Goal: Information Seeking & Learning: Learn about a topic

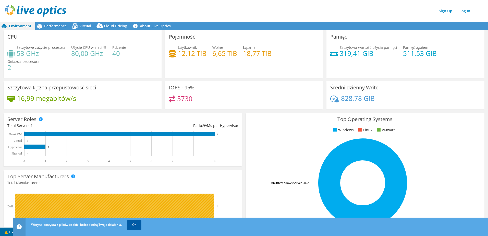
click at [134, 222] on link "OK" at bounding box center [134, 224] width 14 height 9
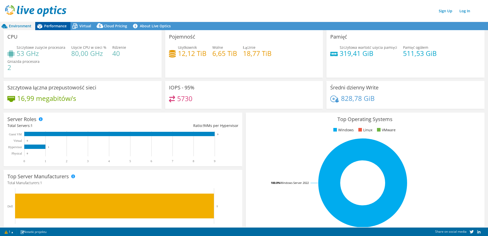
click at [60, 27] on span "Performance" at bounding box center [55, 25] width 22 height 5
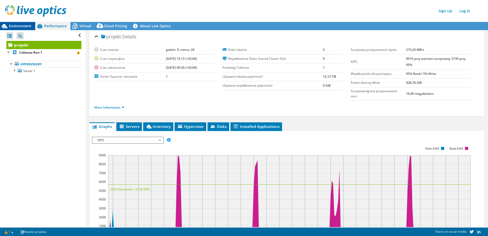
click at [20, 25] on span "Environment" at bounding box center [20, 25] width 22 height 5
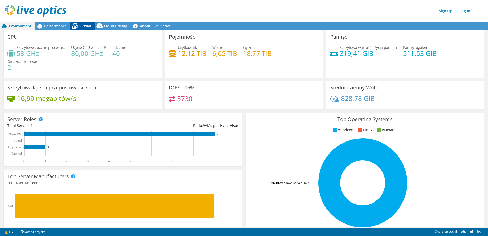
click at [84, 26] on span "Virtual" at bounding box center [85, 25] width 12 height 5
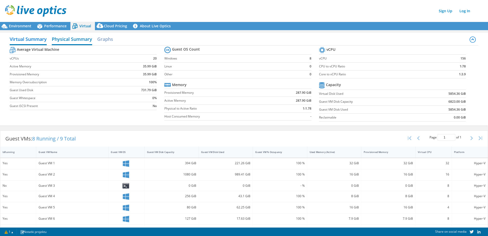
click at [75, 41] on h2 "Physical Summary" at bounding box center [72, 39] width 40 height 11
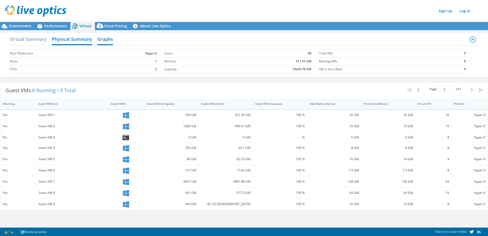
click at [110, 38] on h2 "Graphs" at bounding box center [105, 39] width 16 height 11
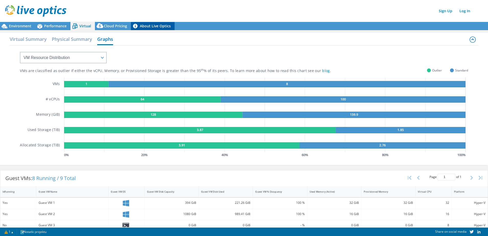
click at [144, 25] on link "About Live Optics" at bounding box center [153, 26] width 44 height 8
click at [109, 30] on div "Virtual Summary Physical Summary Graphs VM Resource Distribution Provisioning C…" at bounding box center [244, 98] width 488 height 137
click at [114, 27] on span "Cloud Pricing" at bounding box center [115, 25] width 23 height 5
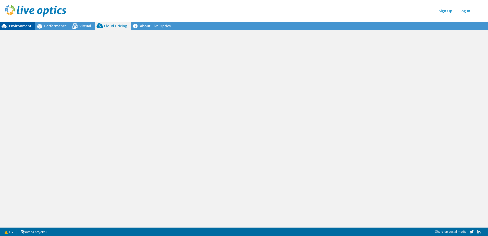
click at [20, 27] on span "Environment" at bounding box center [20, 25] width 22 height 5
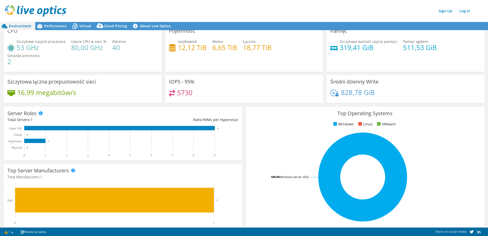
scroll to position [6, 0]
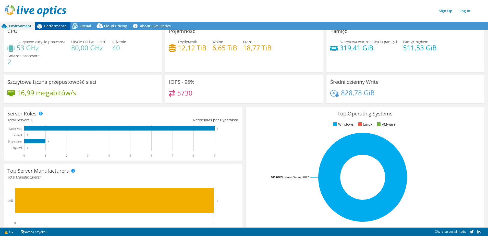
click at [57, 24] on span "Performance" at bounding box center [55, 25] width 22 height 5
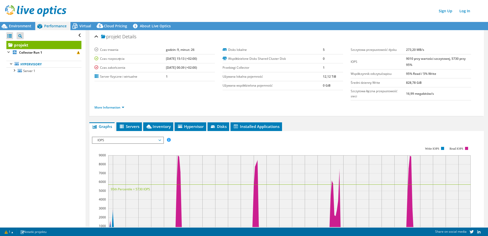
scroll to position [0, 0]
click at [16, 73] on div at bounding box center [13, 69] width 5 height 5
click at [34, 80] on link "Disk 1" at bounding box center [43, 77] width 75 height 7
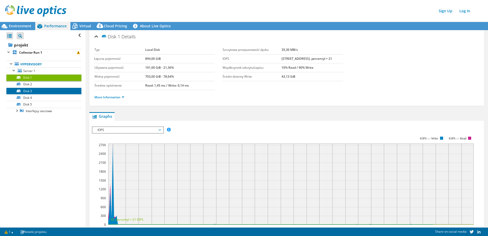
click at [28, 88] on link "Disk 3" at bounding box center [43, 91] width 75 height 7
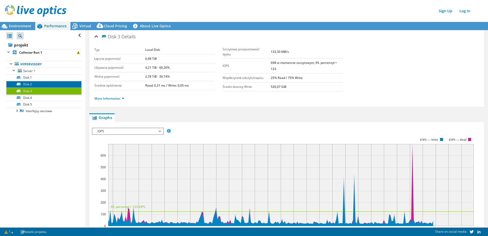
click at [29, 82] on link "Disk 2" at bounding box center [43, 84] width 75 height 7
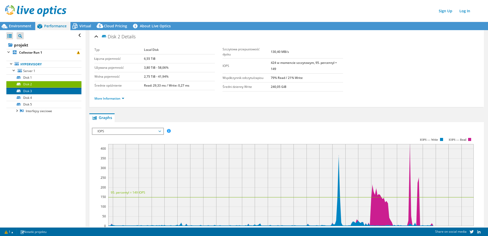
click at [27, 91] on link "Disk 3" at bounding box center [43, 91] width 75 height 7
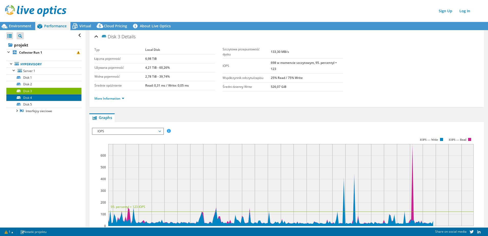
click at [28, 99] on link "Disk 4" at bounding box center [43, 97] width 75 height 7
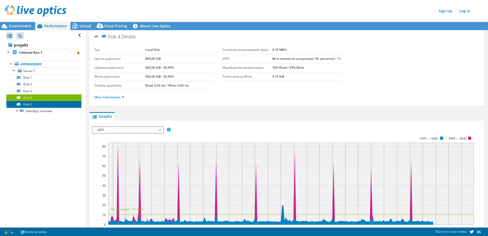
click at [29, 104] on link "Disk 5" at bounding box center [43, 104] width 75 height 7
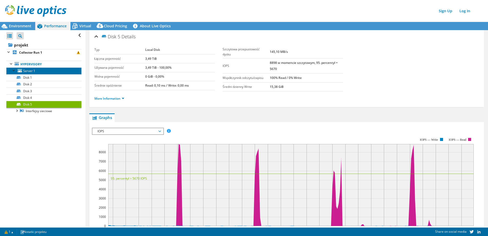
click at [28, 71] on span "Server 1" at bounding box center [29, 71] width 12 height 4
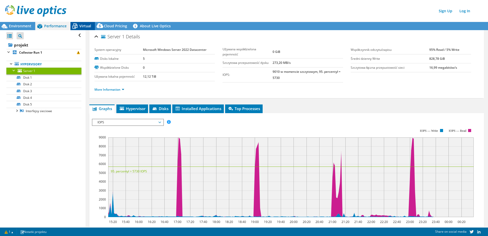
click at [88, 27] on span "Virtual" at bounding box center [85, 25] width 12 height 5
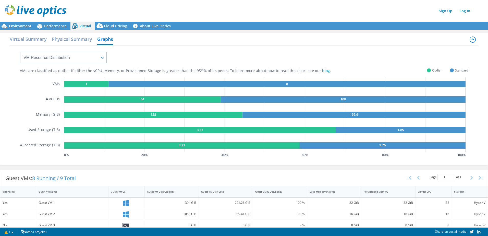
scroll to position [25, 0]
click at [30, 39] on h2 "Virtual Summary" at bounding box center [28, 39] width 37 height 11
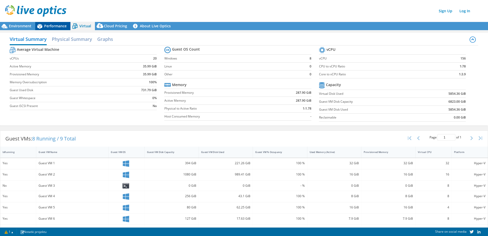
click at [56, 27] on span "Performance" at bounding box center [55, 25] width 22 height 5
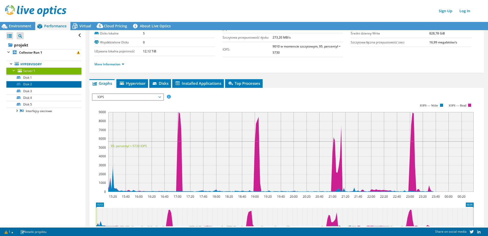
click at [30, 81] on link "Disk 2" at bounding box center [43, 84] width 75 height 7
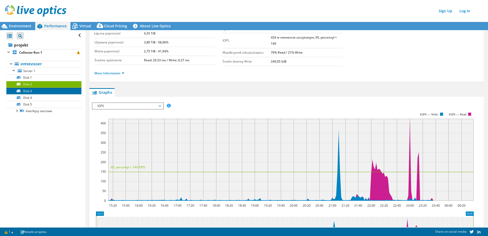
click at [30, 90] on link "Disk 3" at bounding box center [43, 91] width 75 height 7
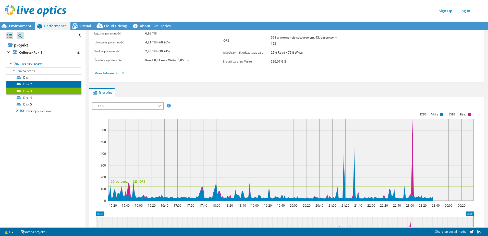
click at [35, 82] on link "Disk 2" at bounding box center [43, 84] width 75 height 7
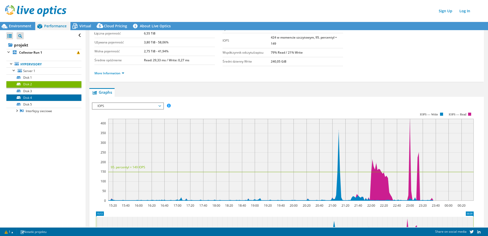
click at [31, 97] on link "Disk 4" at bounding box center [43, 97] width 75 height 7
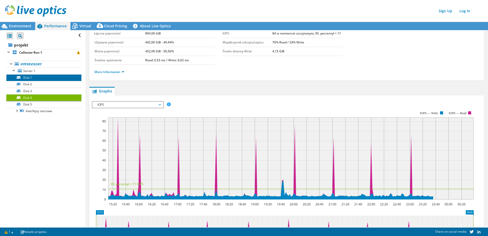
click at [31, 77] on link "Disk 1" at bounding box center [43, 77] width 75 height 7
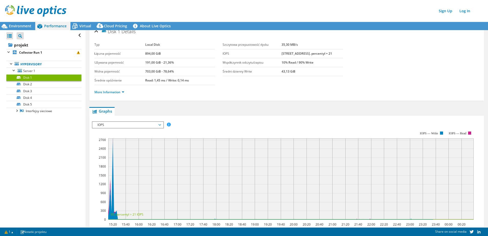
scroll to position [5, 0]
click at [44, 103] on link "Disk 5" at bounding box center [43, 104] width 75 height 7
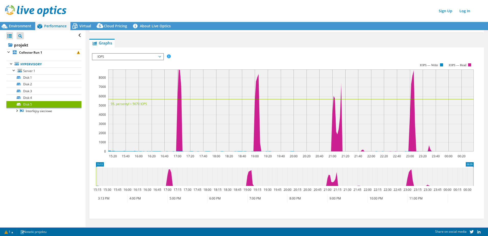
scroll to position [75, 0]
click at [34, 97] on link "Disk 4" at bounding box center [43, 97] width 75 height 7
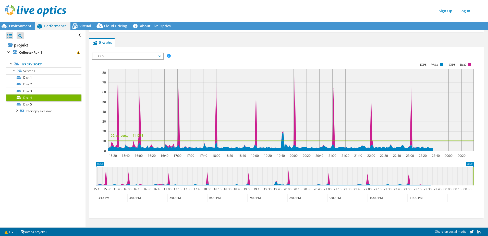
scroll to position [74, 0]
click at [35, 72] on link "Server 1" at bounding box center [43, 70] width 75 height 7
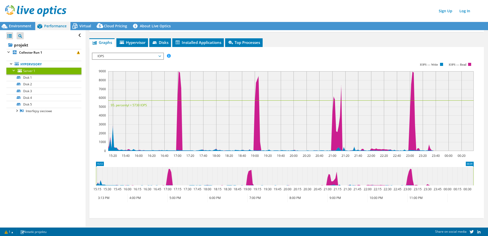
scroll to position [0, 0]
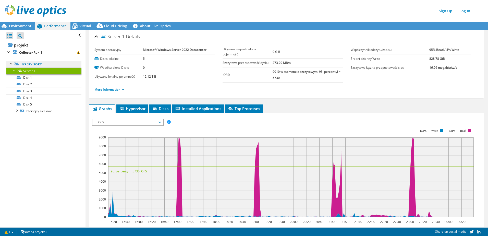
click at [34, 66] on link "Hypervisory" at bounding box center [43, 64] width 75 height 7
click at [135, 108] on span "Hypervisor" at bounding box center [132, 108] width 27 height 5
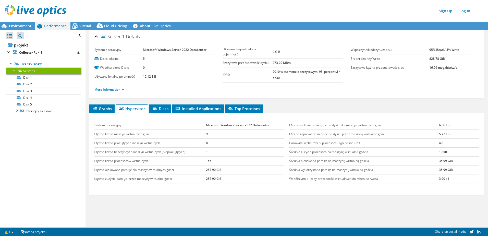
scroll to position [14, 0]
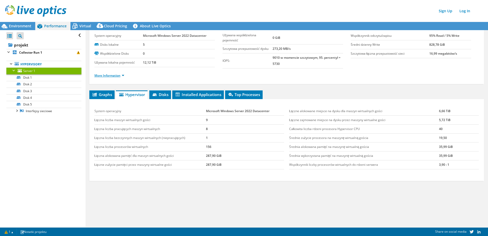
click at [116, 76] on link "More Information" at bounding box center [109, 75] width 30 height 4
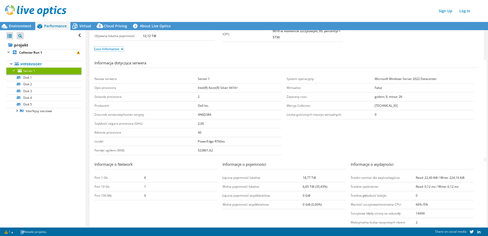
scroll to position [41, 0]
click at [207, 116] on b "4N6D384" at bounding box center [205, 114] width 14 height 4
copy b "4N6D384"
click at [43, 77] on link "Disk 1" at bounding box center [43, 77] width 75 height 7
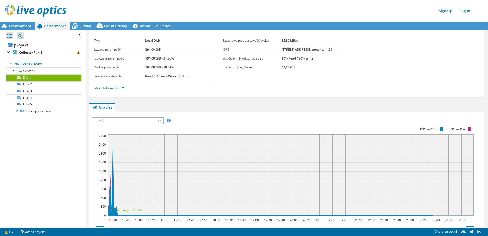
scroll to position [0, 0]
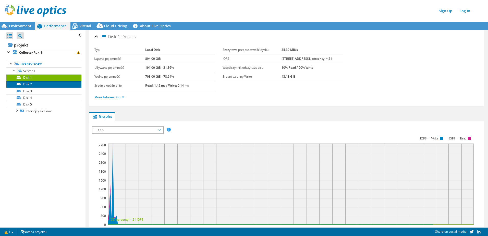
click at [40, 84] on link "Disk 2" at bounding box center [43, 84] width 75 height 7
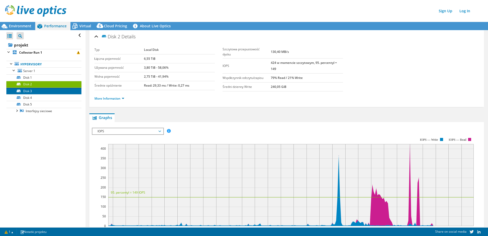
click at [36, 90] on link "Disk 3" at bounding box center [43, 91] width 75 height 7
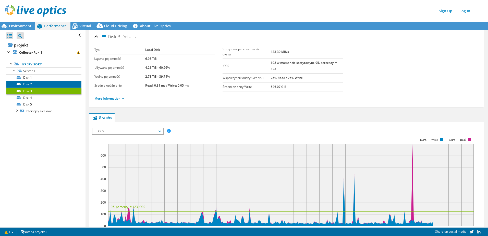
click at [37, 85] on link "Disk 2" at bounding box center [43, 84] width 75 height 7
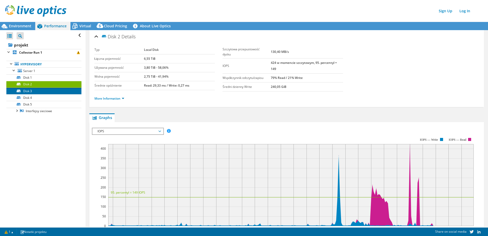
click at [37, 90] on link "Disk 3" at bounding box center [43, 91] width 75 height 7
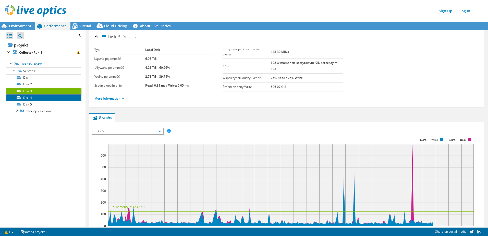
click at [36, 97] on link "Disk 4" at bounding box center [43, 97] width 75 height 7
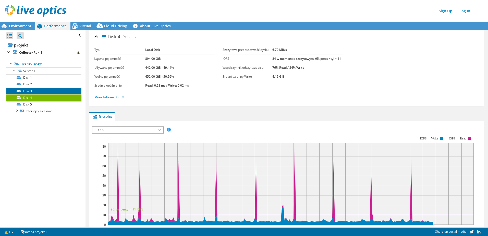
click at [47, 89] on link "Disk 3" at bounding box center [43, 91] width 75 height 7
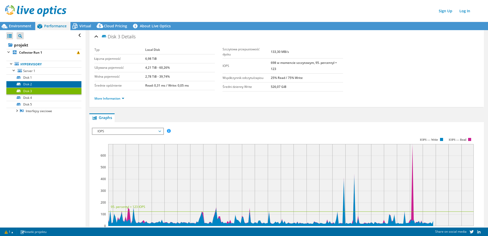
click at [45, 83] on link "Disk 2" at bounding box center [43, 84] width 75 height 7
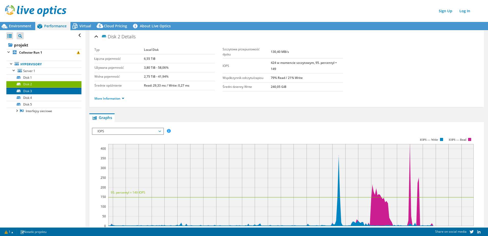
click at [43, 91] on link "Disk 3" at bounding box center [43, 91] width 75 height 7
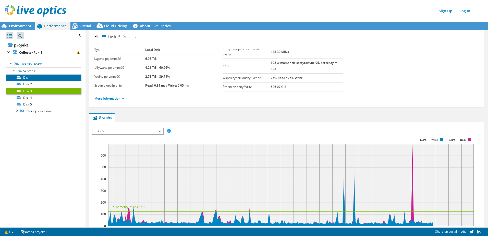
click at [47, 78] on link "Disk 1" at bounding box center [43, 77] width 75 height 7
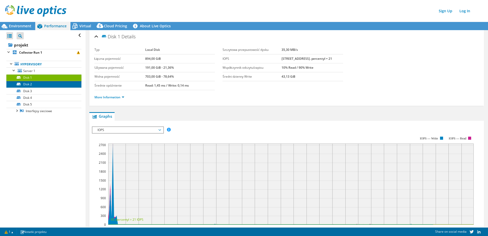
click at [45, 83] on link "Disk 2" at bounding box center [43, 84] width 75 height 7
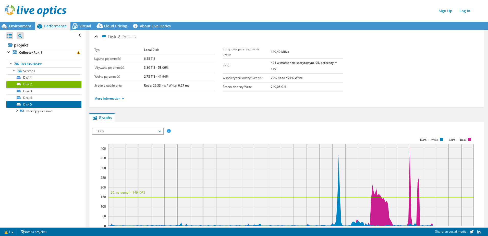
click at [41, 103] on link "Disk 5" at bounding box center [43, 104] width 75 height 7
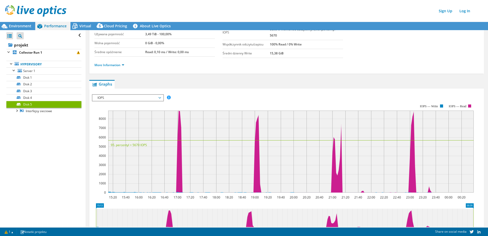
scroll to position [34, 0]
click at [34, 72] on span "Server 1" at bounding box center [29, 71] width 12 height 4
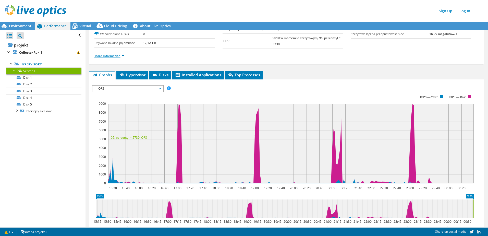
click at [123, 56] on link "More Information" at bounding box center [109, 56] width 30 height 4
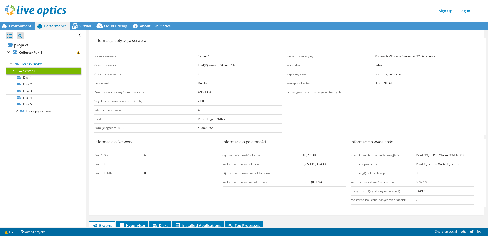
scroll to position [63, 0]
click at [205, 91] on b "4N6D384" at bounding box center [205, 92] width 14 height 4
copy b "4N6D384"
click at [23, 27] on span "Environment" at bounding box center [20, 25] width 22 height 5
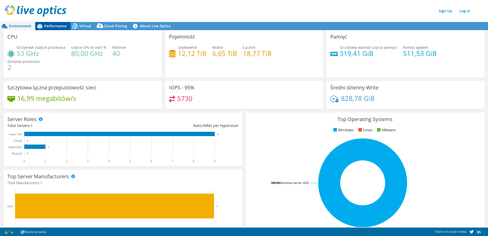
click at [60, 26] on span "Performance" at bounding box center [55, 25] width 22 height 5
